Goal: Task Accomplishment & Management: Complete application form

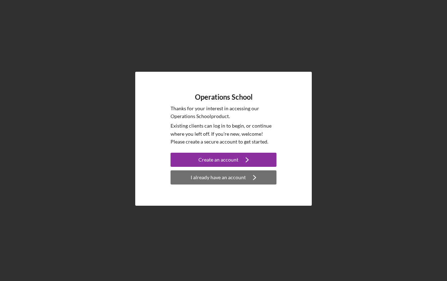
click at [237, 178] on div "I already have an account" at bounding box center [218, 177] width 55 height 14
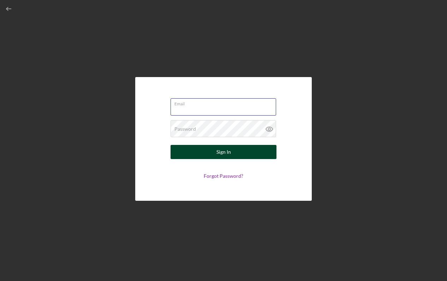
type input "[EMAIL_ADDRESS][DOMAIN_NAME]"
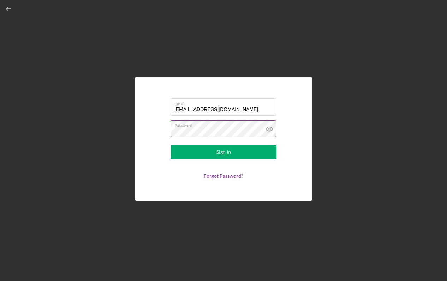
click at [223, 152] on button "Sign In" at bounding box center [224, 152] width 106 height 14
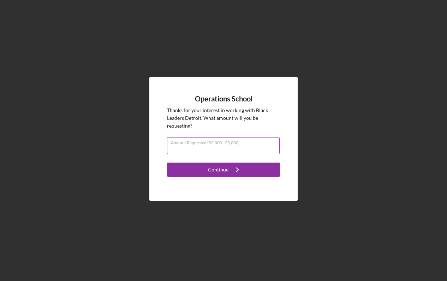
click at [190, 153] on input "Amount Requested ($5,000 - $5,000)" at bounding box center [223, 145] width 113 height 17
type input "$5,000"
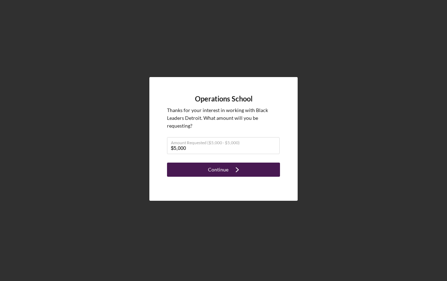
click at [188, 172] on button "Continue Icon/Navigate" at bounding box center [223, 169] width 113 height 14
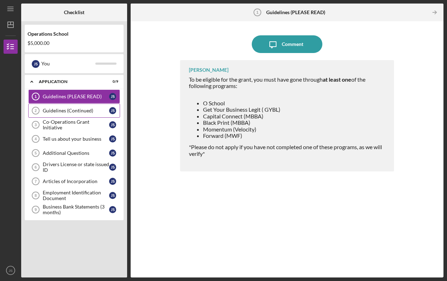
click at [72, 115] on link "Guidelines (Continued) 2 Guidelines (Continued) J S" at bounding box center [74, 110] width 92 height 14
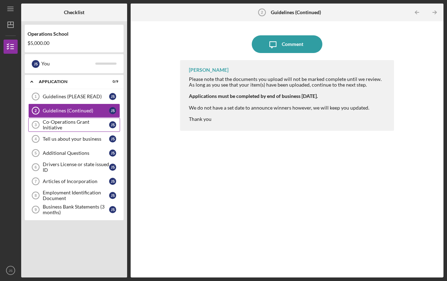
click at [89, 128] on link "Co-Operations Grant Initiative 3 Co-Operations Grant Initiative J S" at bounding box center [74, 125] width 92 height 14
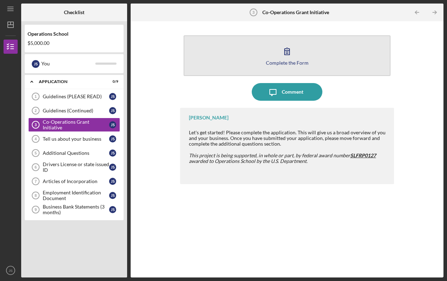
click at [283, 52] on icon "button" at bounding box center [287, 51] width 18 height 18
click at [289, 58] on icon "button" at bounding box center [287, 51] width 18 height 18
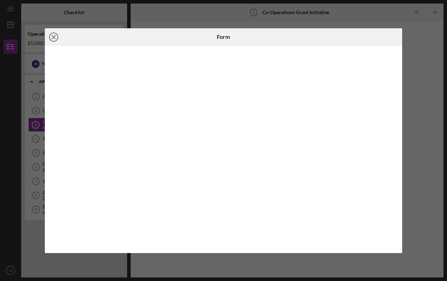
click at [55, 39] on icon "Icon/Close" at bounding box center [54, 37] width 18 height 18
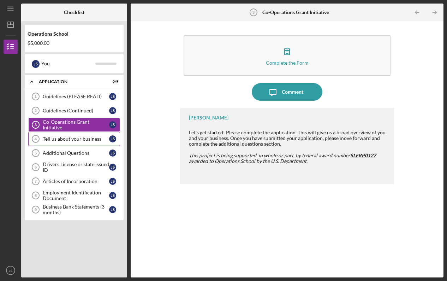
click at [78, 136] on div "Tell us about your business" at bounding box center [76, 139] width 66 height 6
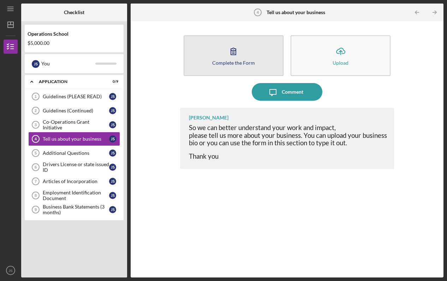
click at [230, 56] on icon "button" at bounding box center [234, 51] width 18 height 18
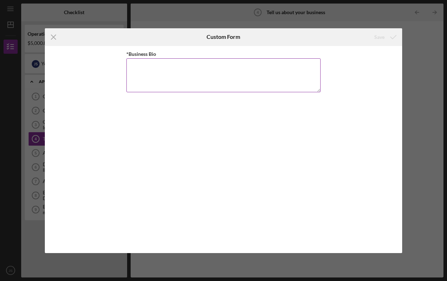
click at [155, 80] on textarea "*Business Bio" at bounding box center [223, 75] width 194 height 34
paste textarea "Someday L3C is a woman-owned creative studio. We merge visual, culinary, and au…"
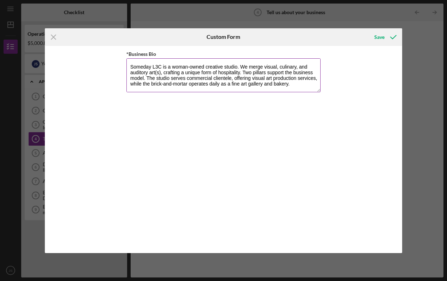
scroll to position [2, 0]
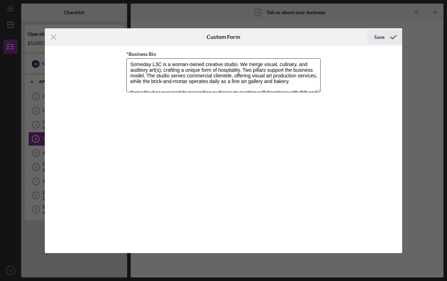
type textarea "Someday L3C is a woman-owned creative studio. We merge visual, culinary, and au…"
click at [380, 36] on div "Save" at bounding box center [379, 37] width 10 height 14
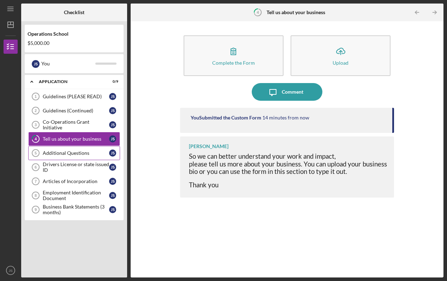
click at [81, 156] on link "Additional Questions 5 Additional Questions J S" at bounding box center [74, 153] width 92 height 14
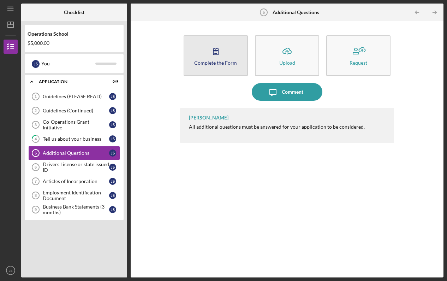
click at [208, 48] on icon "button" at bounding box center [216, 51] width 18 height 18
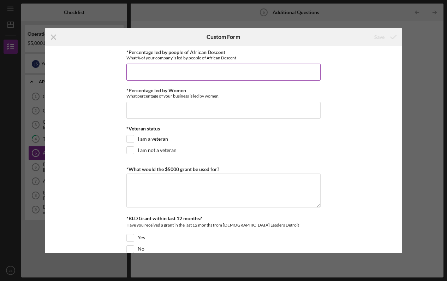
click at [187, 65] on input "*Percentage led by people of African Descent" at bounding box center [223, 72] width 194 height 17
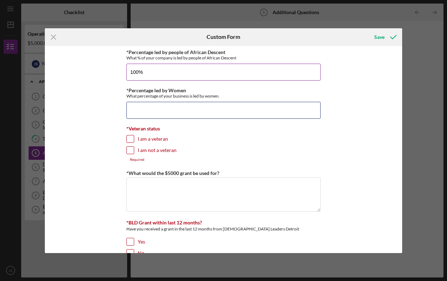
type input "100.00000%"
type input "51.00000%"
click at [128, 149] on input "I am not a veteran" at bounding box center [130, 150] width 7 height 7
checkbox input "true"
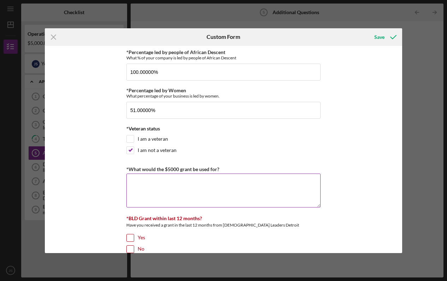
scroll to position [25, 0]
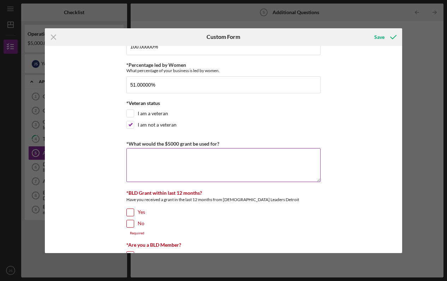
click at [165, 167] on textarea "*What would the $5000 grant be used for?" at bounding box center [223, 165] width 194 height 34
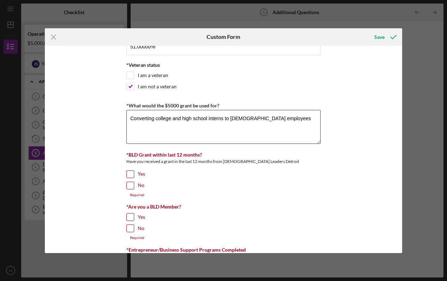
scroll to position [69, 0]
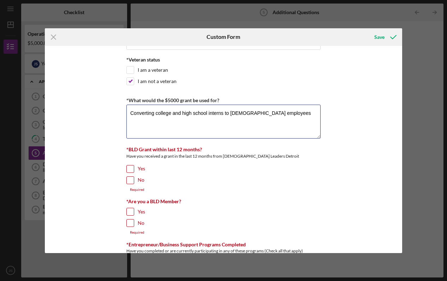
type textarea "Converting college and high school interns to [DEMOGRAPHIC_DATA] employees"
click at [127, 168] on input "Yes" at bounding box center [130, 168] width 7 height 7
checkbox input "true"
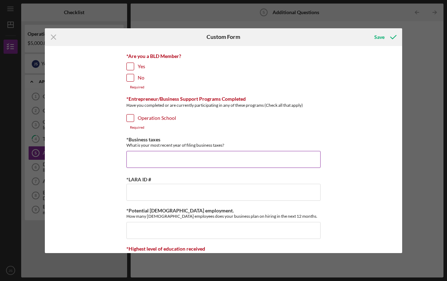
scroll to position [216, 0]
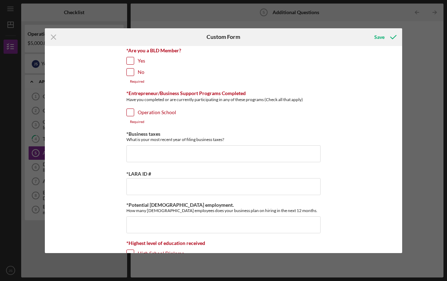
click at [130, 59] on input "Yes" at bounding box center [130, 60] width 7 height 7
checkbox input "true"
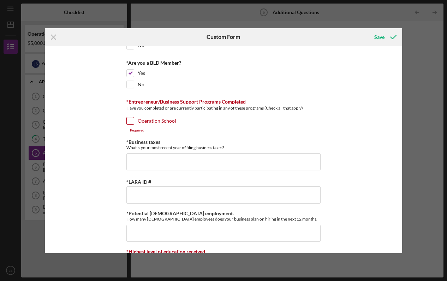
scroll to position [202, 0]
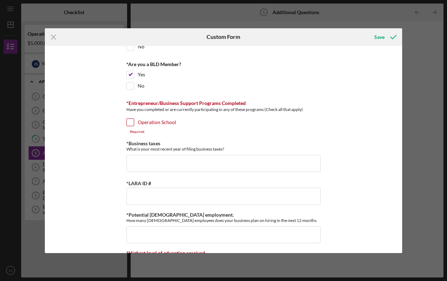
click at [130, 124] on input "Operation School" at bounding box center [130, 122] width 7 height 7
checkbox input "true"
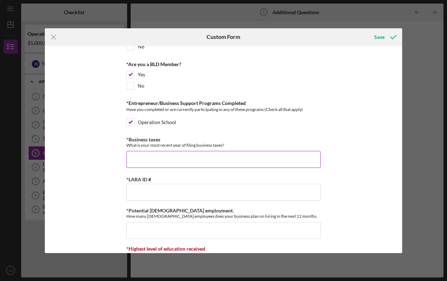
click at [159, 156] on input "*Business taxes" at bounding box center [223, 159] width 194 height 17
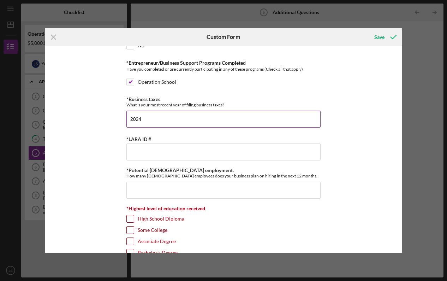
scroll to position [253, 0]
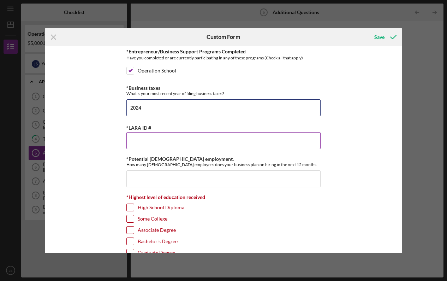
type input "2024"
click at [149, 139] on input "*LARA ID #" at bounding box center [223, 140] width 194 height 17
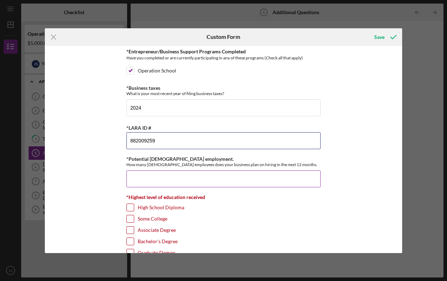
type input "882009259"
click at [144, 177] on input "*Potential [DEMOGRAPHIC_DATA] employment." at bounding box center [223, 178] width 194 height 17
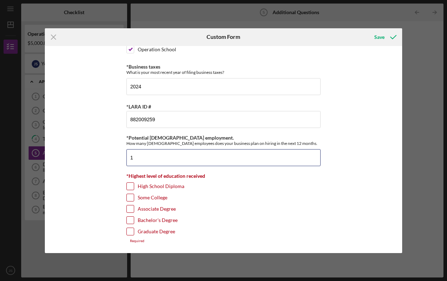
type input "1"
click at [130, 195] on input "Some College" at bounding box center [130, 197] width 7 height 7
checkbox input "true"
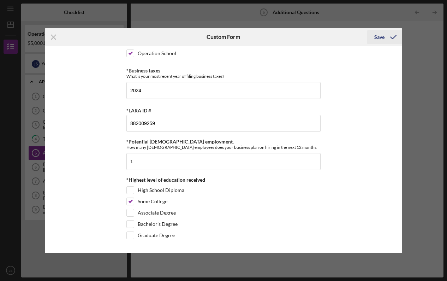
click at [386, 33] on icon "submit" at bounding box center [393, 37] width 18 height 18
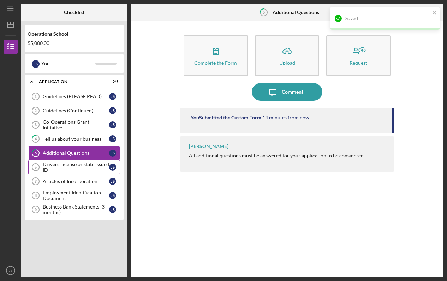
click at [80, 163] on div "Drivers License or state issued ID" at bounding box center [76, 166] width 66 height 11
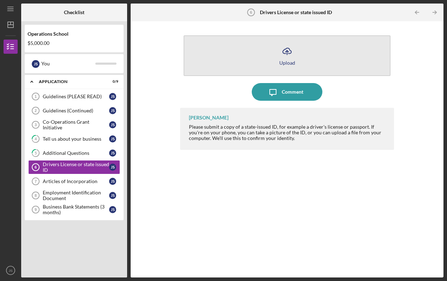
click at [281, 60] on div "Upload" at bounding box center [287, 62] width 16 height 5
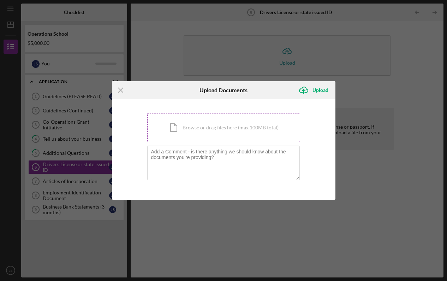
click at [243, 131] on div "Icon/Document Browse or drag files here (max 100MB total) Tap to choose files o…" at bounding box center [223, 127] width 153 height 29
